Goal: Find contact information: Find contact information

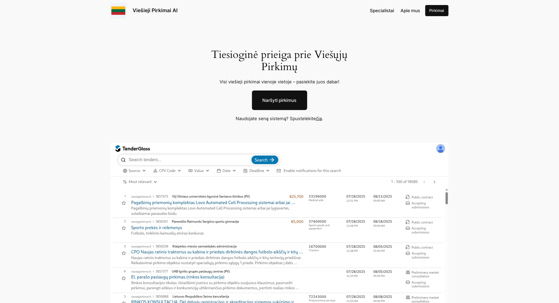
click at [319, 117] on link "čia" at bounding box center [320, 118] width 6 height 5
